Goal: Register for event/course

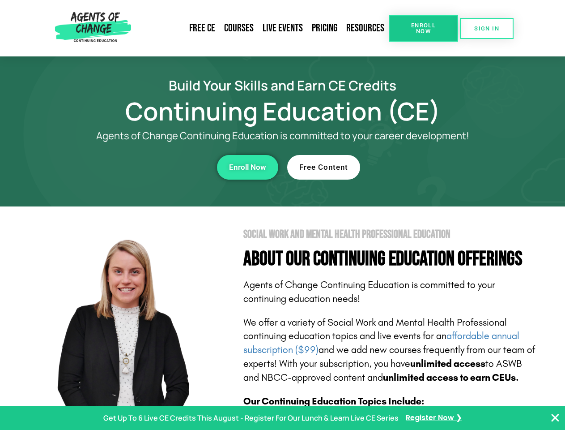
click at [282, 215] on section "Social Work and Mental Health Professional Education About Our Continuing Educa…" at bounding box center [282, 394] width 565 height 376
click at [424, 28] on span "Enroll Now" at bounding box center [423, 28] width 41 height 12
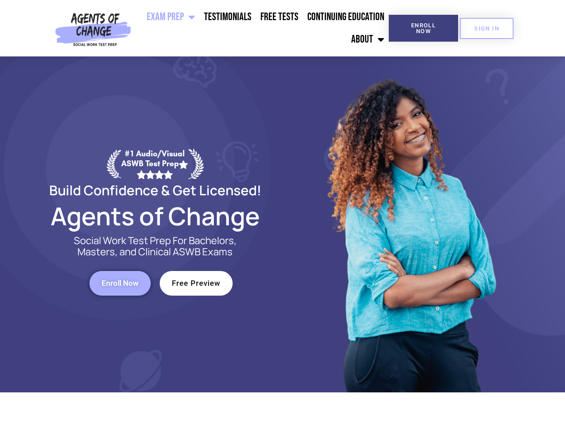
click at [283, 215] on div at bounding box center [410, 224] width 255 height 336
click at [262, 28] on ul "Exam Prep BSW Exam Prep: ASWB Bachelors Level Exam LMSW Exam Prep: ASWB Masters…" at bounding box center [262, 28] width 254 height 45
click at [424, 28] on span "Enroll Now" at bounding box center [423, 28] width 41 height 12
click at [487, 28] on span "SIGN IN" at bounding box center [487, 29] width 25 height 6
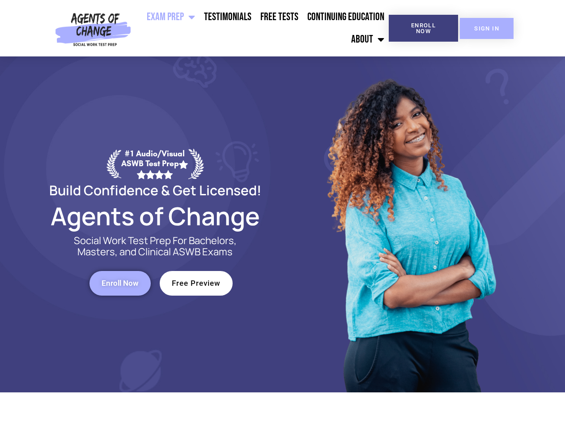
click at [487, 28] on span "SIGN IN" at bounding box center [487, 29] width 25 height 6
click at [120, 283] on span "Enroll Now" at bounding box center [120, 283] width 37 height 8
click at [196, 283] on span "Free Preview" at bounding box center [196, 283] width 49 height 8
